Goal: Find contact information: Find contact information

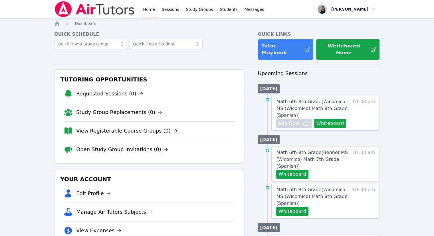
click at [164, 14] on link "Sessions" at bounding box center [171, 9] width 20 height 18
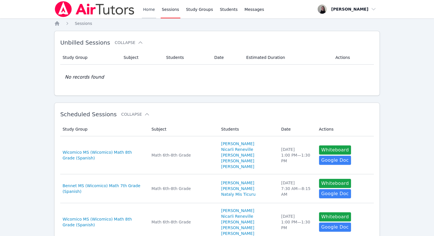
click at [151, 13] on link "Home" at bounding box center [149, 9] width 14 height 18
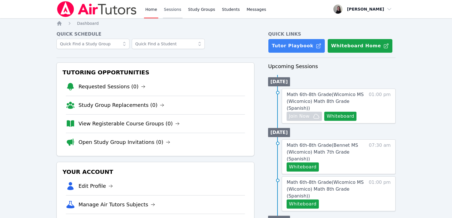
click at [170, 12] on link "Sessions" at bounding box center [173, 9] width 20 height 18
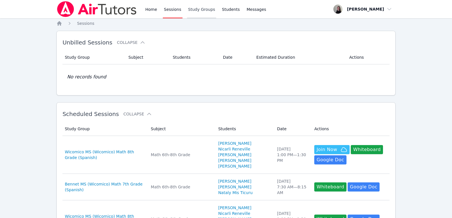
click at [196, 16] on link "Study Groups" at bounding box center [201, 9] width 29 height 18
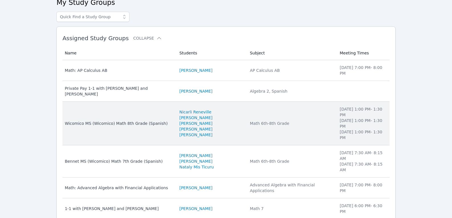
scroll to position [33, 0]
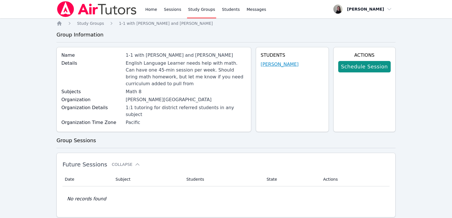
click at [283, 65] on link "Benjamin Kohanbashir" at bounding box center [280, 64] width 38 height 7
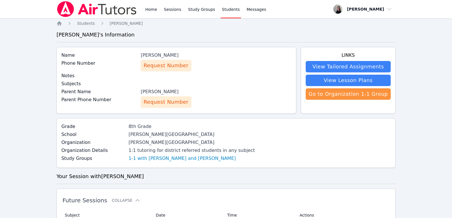
click at [174, 104] on span "Request Number" at bounding box center [166, 102] width 45 height 8
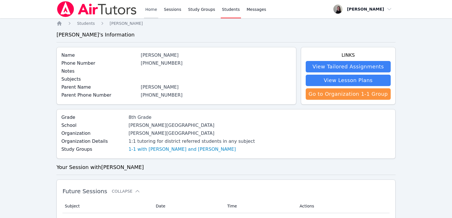
click at [154, 9] on link "Home" at bounding box center [151, 9] width 14 height 18
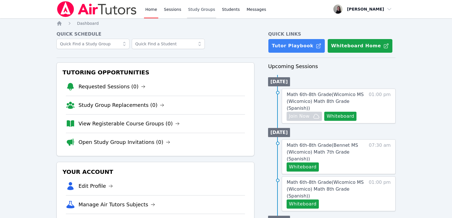
click at [189, 15] on link "Study Groups" at bounding box center [201, 9] width 29 height 18
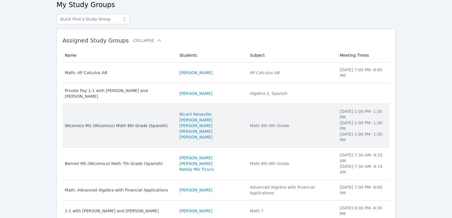
scroll to position [33, 0]
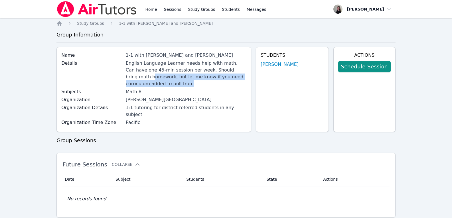
drag, startPoint x: 128, startPoint y: 79, endPoint x: 151, endPoint y: 83, distance: 23.4
click at [151, 83] on div "English Language Learner needs help with math. Can have one 45-min session per …" at bounding box center [186, 73] width 121 height 27
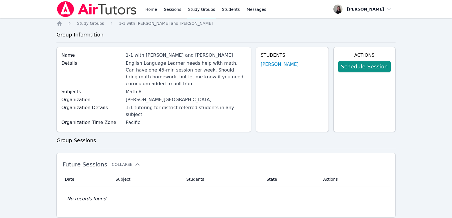
click at [165, 93] on div "Math 8" at bounding box center [186, 91] width 121 height 7
